Goal: Information Seeking & Learning: Learn about a topic

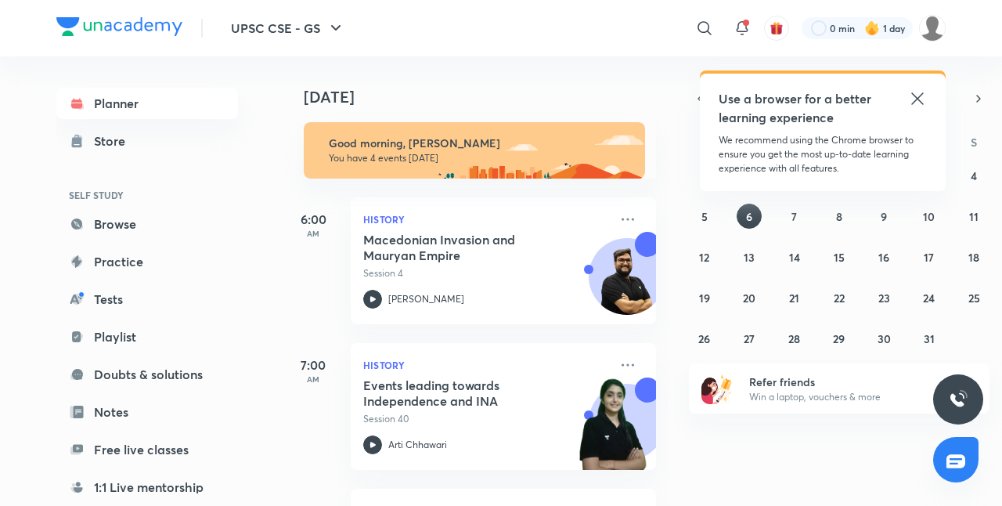
click at [909, 103] on icon at bounding box center [917, 98] width 19 height 19
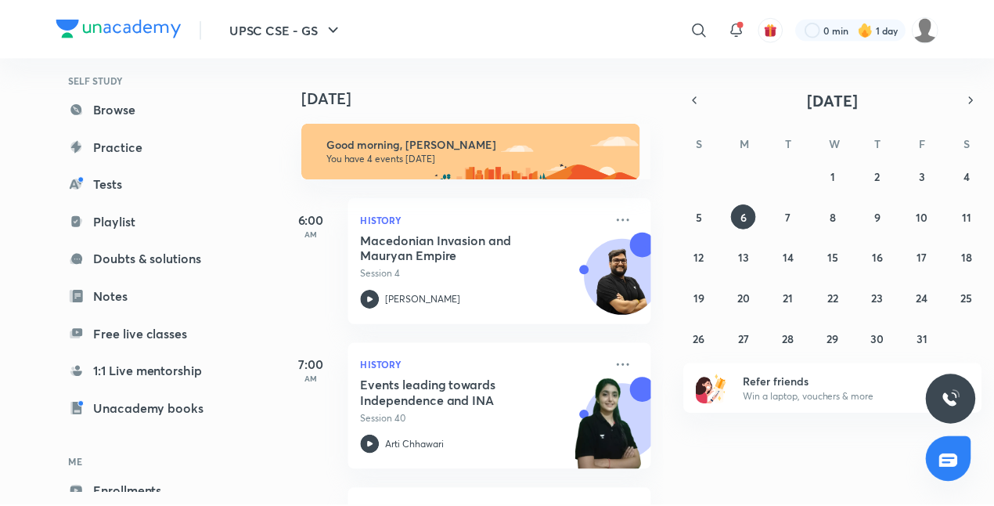
scroll to position [199, 0]
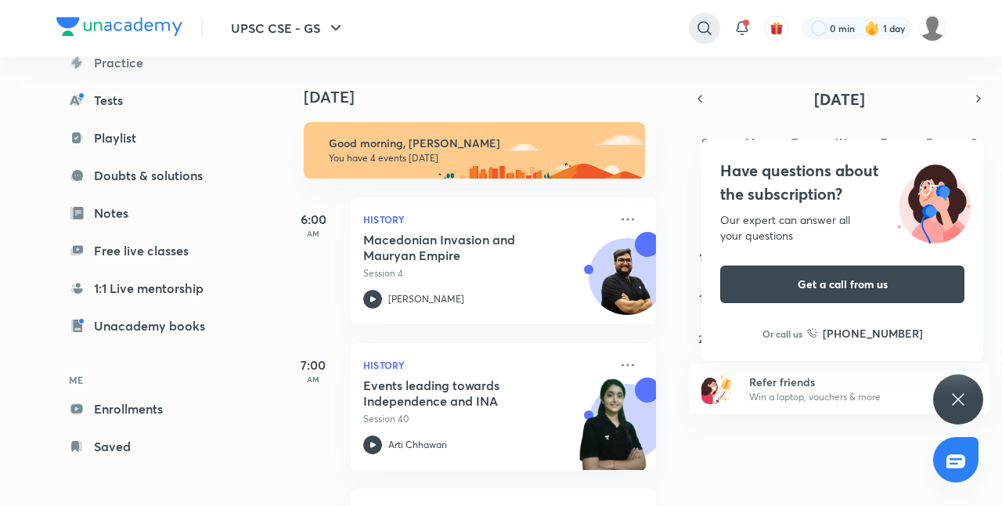
click at [698, 34] on icon at bounding box center [704, 28] width 19 height 19
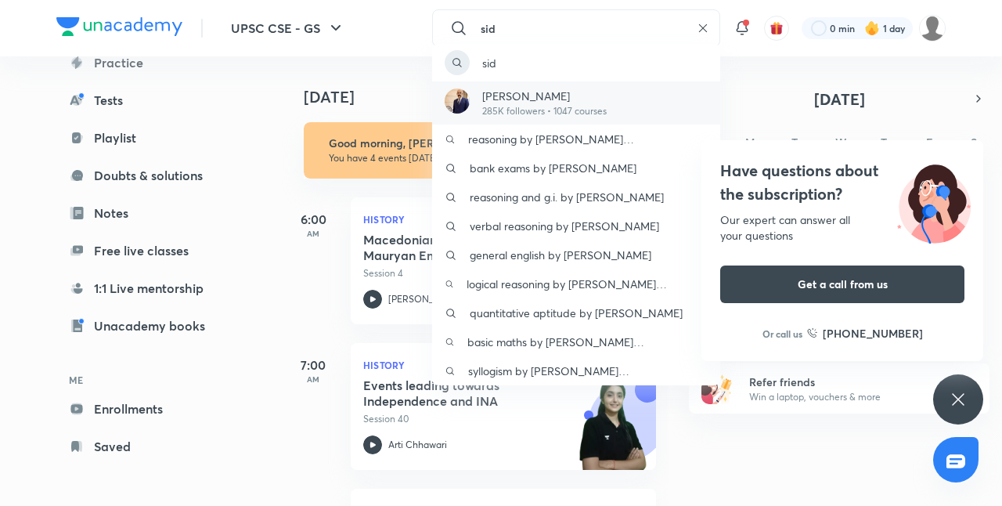
type input "sid"
click at [558, 103] on p "Dr Sidharth Arora" at bounding box center [544, 96] width 124 height 16
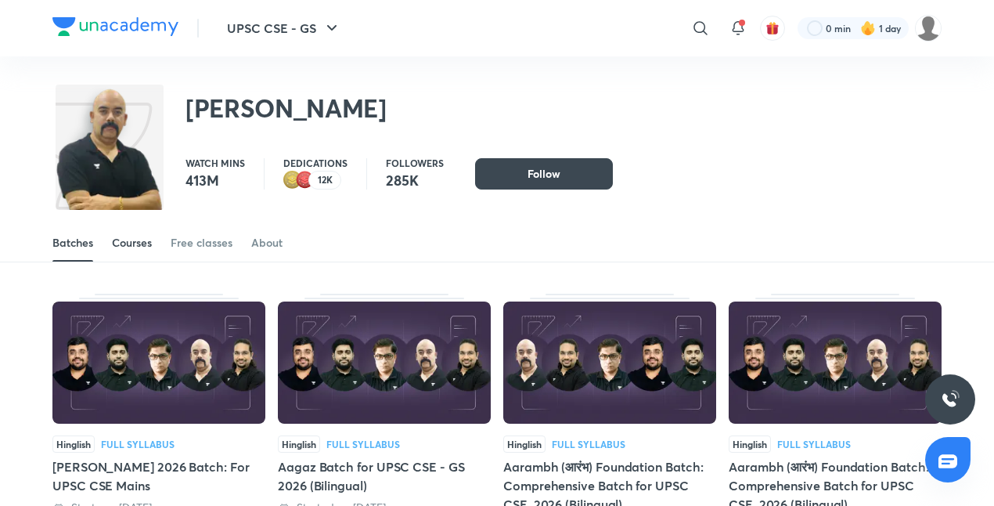
click at [142, 235] on div "Courses" at bounding box center [132, 243] width 40 height 16
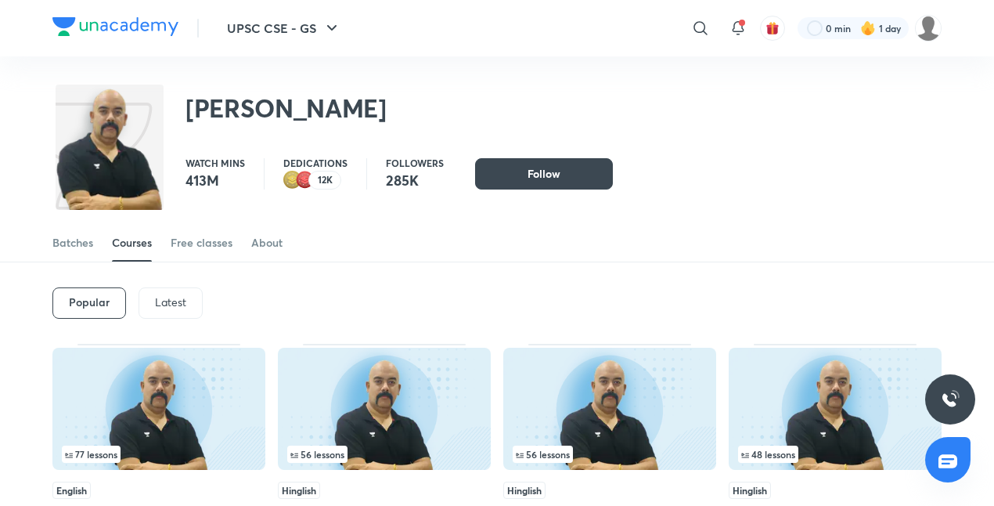
click at [166, 296] on p "Latest" at bounding box center [170, 302] width 31 height 13
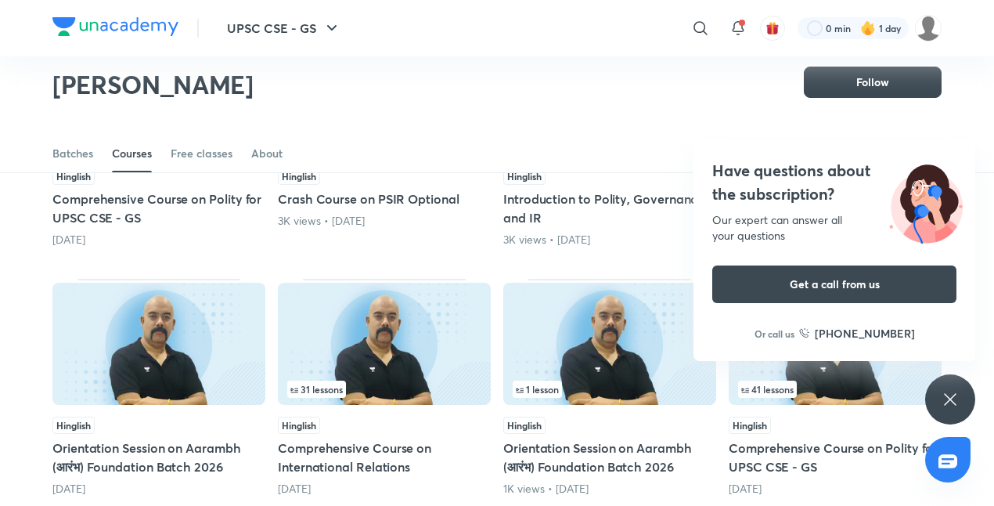
scroll to position [515, 0]
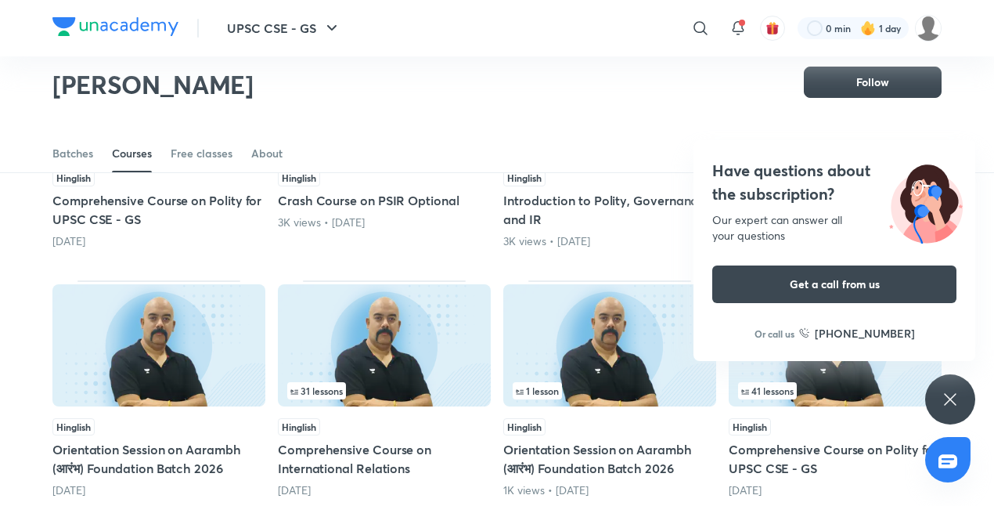
click at [947, 398] on icon at bounding box center [950, 399] width 19 height 19
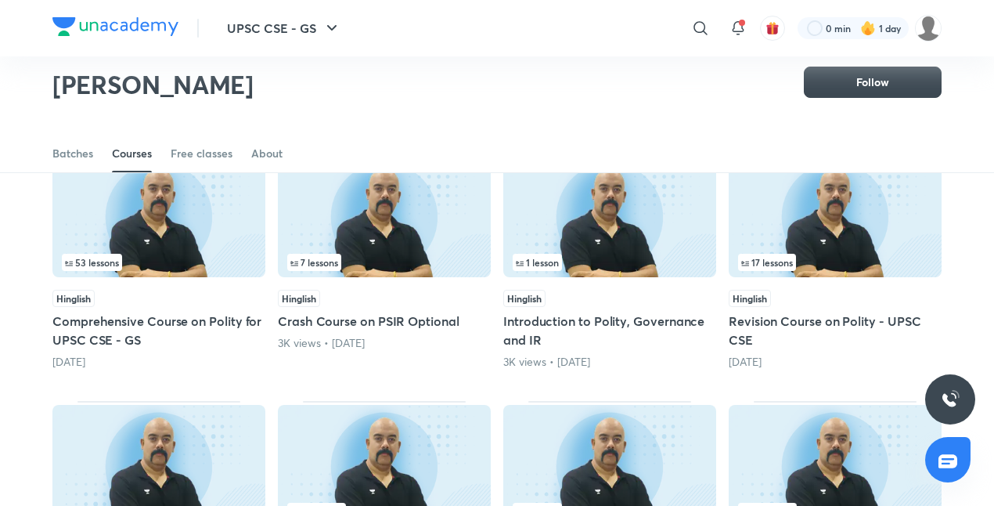
scroll to position [387, 0]
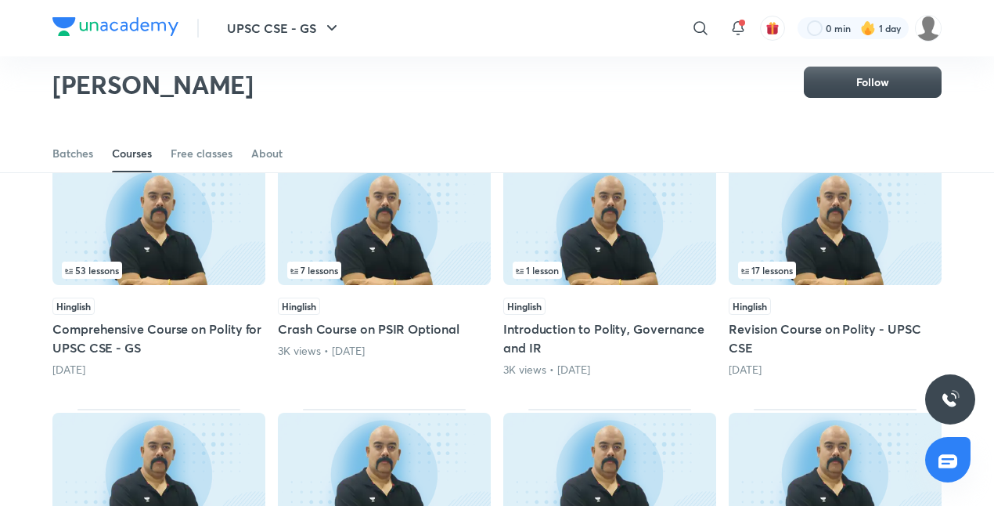
click at [179, 211] on img at bounding box center [158, 224] width 213 height 122
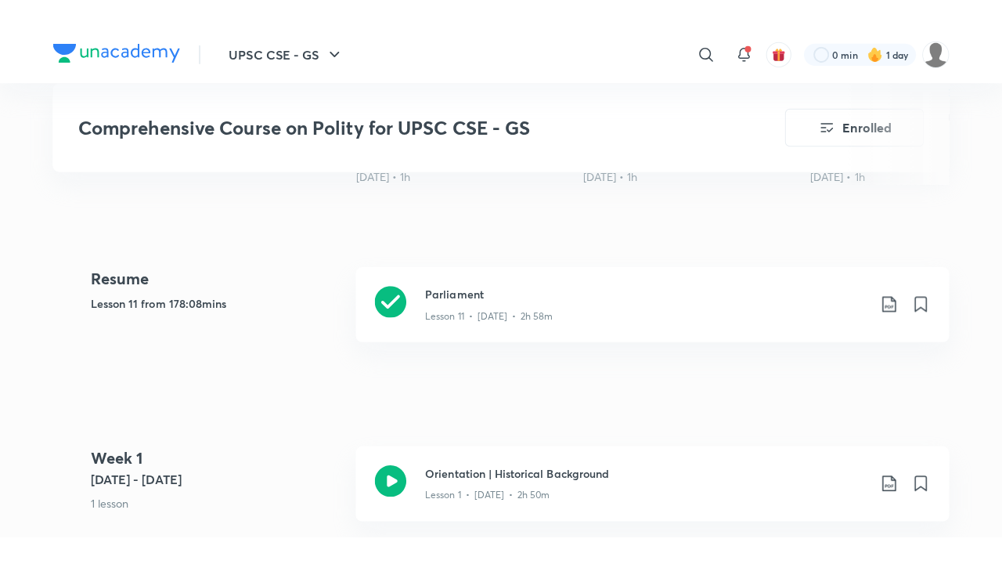
scroll to position [677, 0]
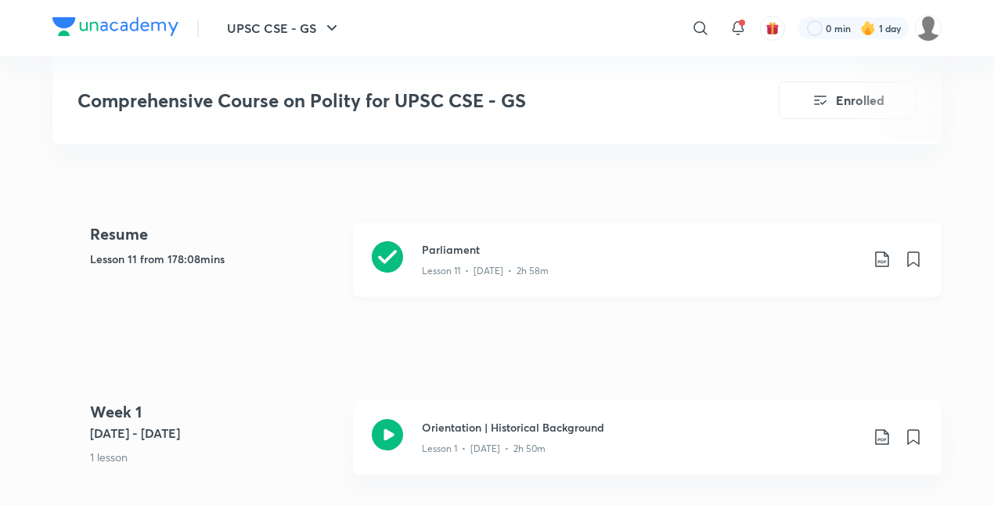
click at [464, 269] on p "Lesson 11 • Jun 14 • 2h 58m" at bounding box center [485, 271] width 127 height 14
